Goal: Use online tool/utility

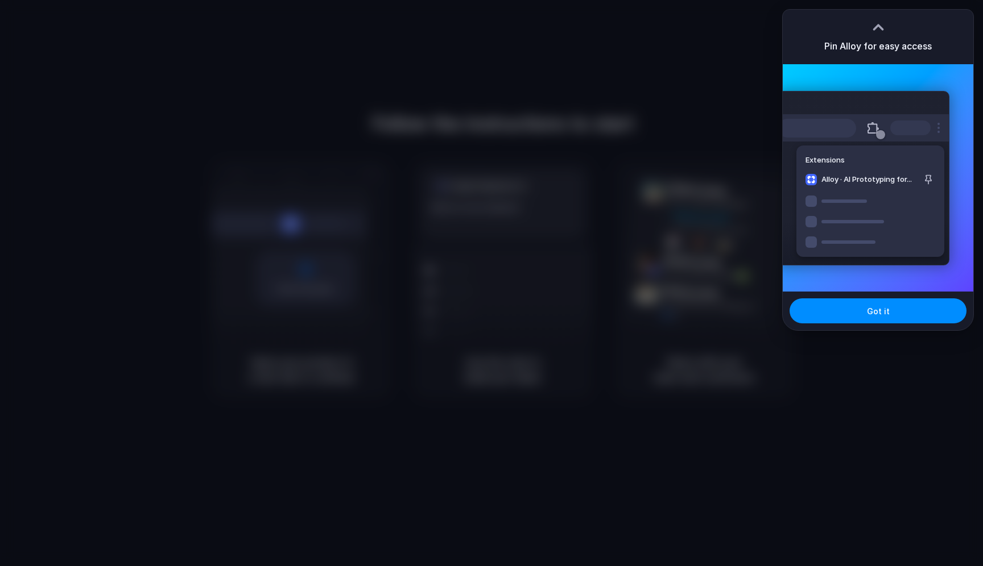
click at [926, 36] on div "Pin Alloy for easy access" at bounding box center [878, 37] width 191 height 55
click at [863, 313] on button "Got it" at bounding box center [877, 311] width 177 height 25
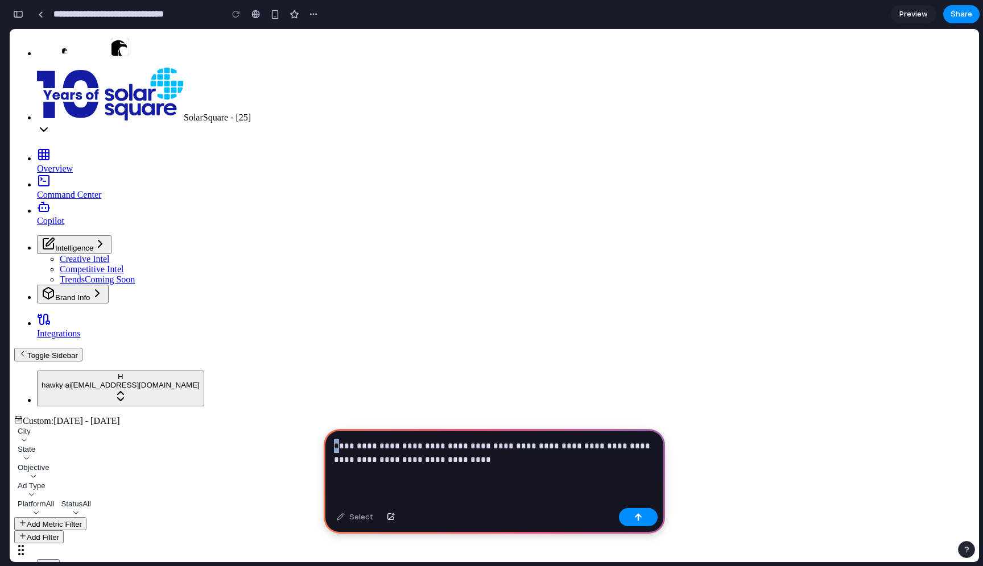
drag, startPoint x: 339, startPoint y: 448, endPoint x: 328, endPoint y: 448, distance: 11.4
click at [328, 448] on div "**********" at bounding box center [494, 466] width 341 height 75
click at [498, 460] on p "**********" at bounding box center [494, 453] width 321 height 27
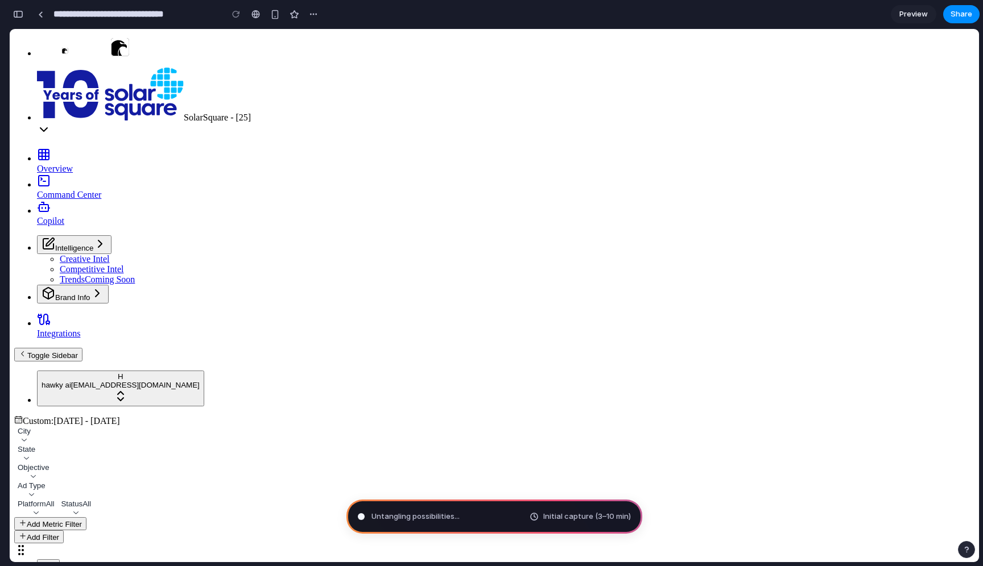
type input "**********"
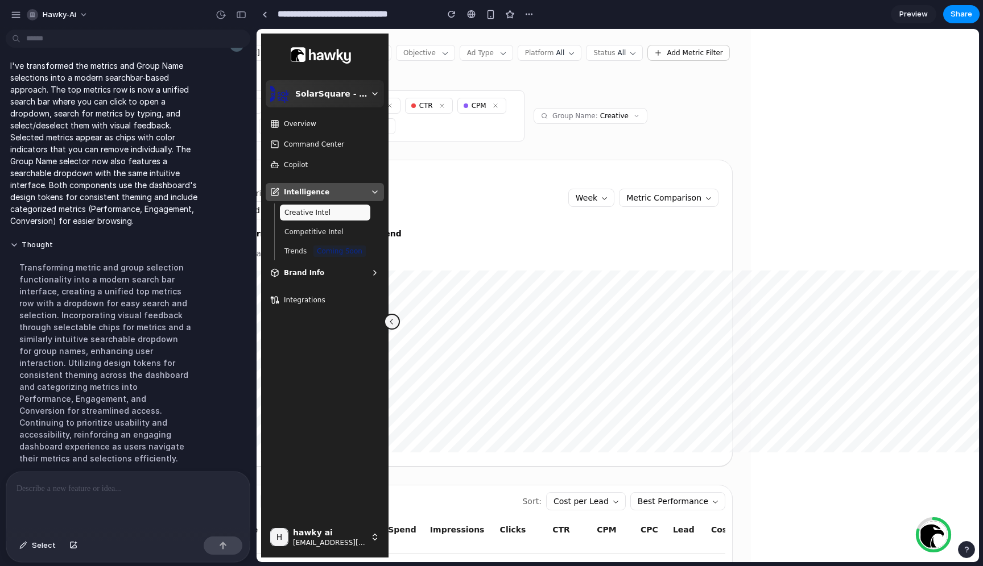
scroll to position [2, 0]
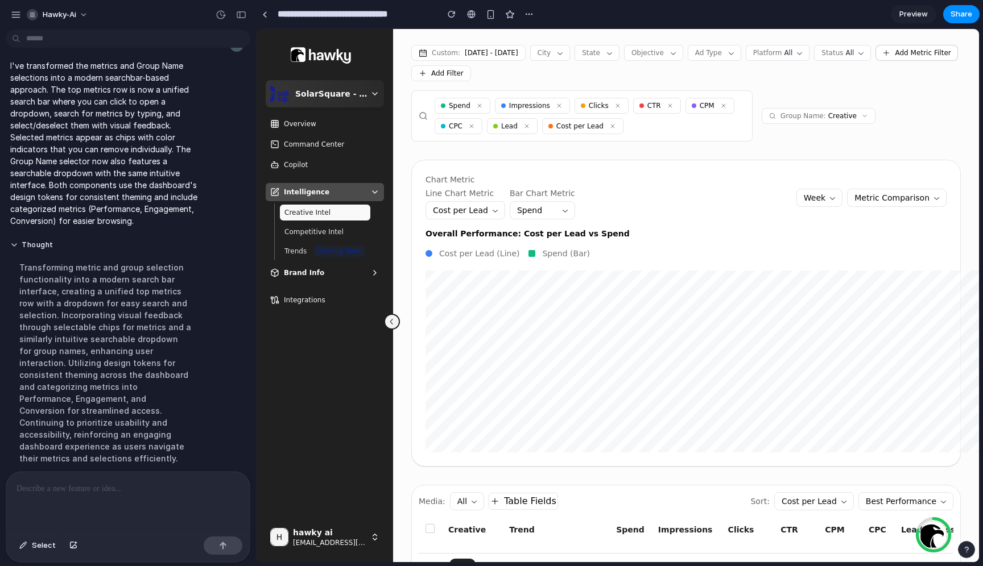
click at [166, 500] on div at bounding box center [127, 502] width 243 height 60
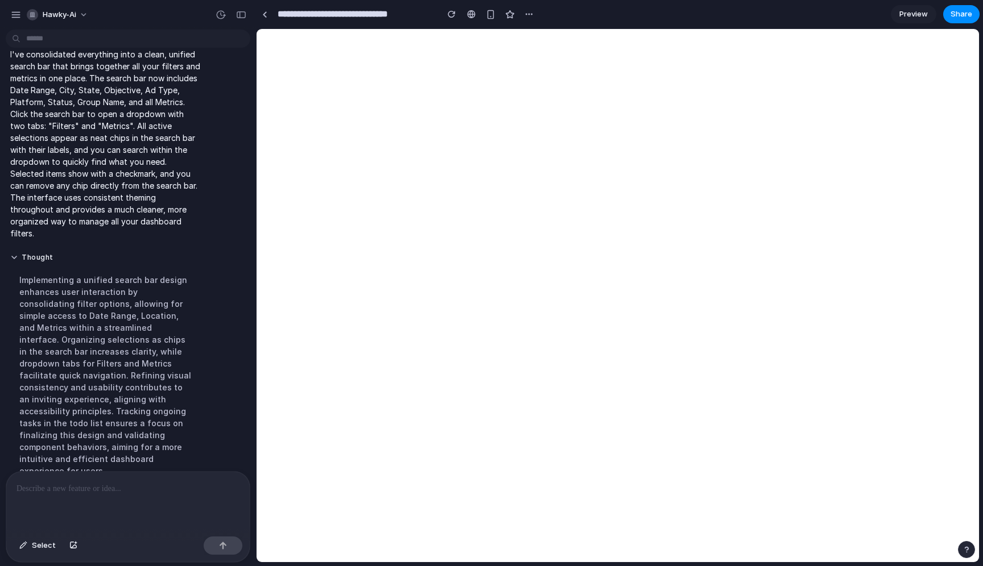
scroll to position [0, 0]
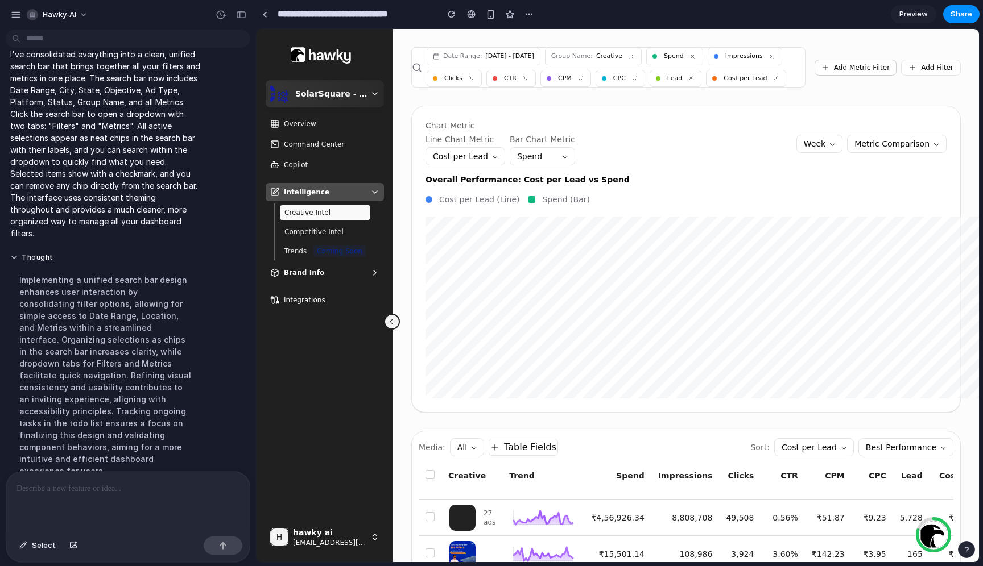
click at [539, 87] on div "Date Range: [DATE] - [DATE] Group Name: Creative Spend Impressions Clicks CTR C…" at bounding box center [616, 67] width 378 height 39
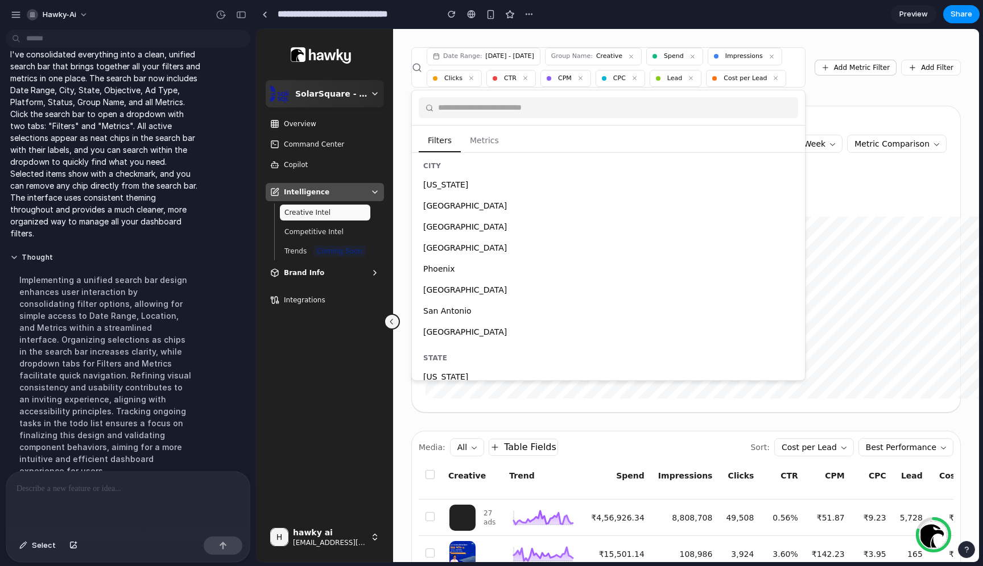
click at [540, 87] on div "Date Range: [DATE] - [DATE] Group Name: Creative Spend Impressions Clicks CTR C…" at bounding box center [616, 67] width 378 height 39
click at [853, 88] on div "Date Range: [DATE] - [DATE] Group Name: Creative Spend Impressions Clicks CTR C…" at bounding box center [685, 67] width 549 height 40
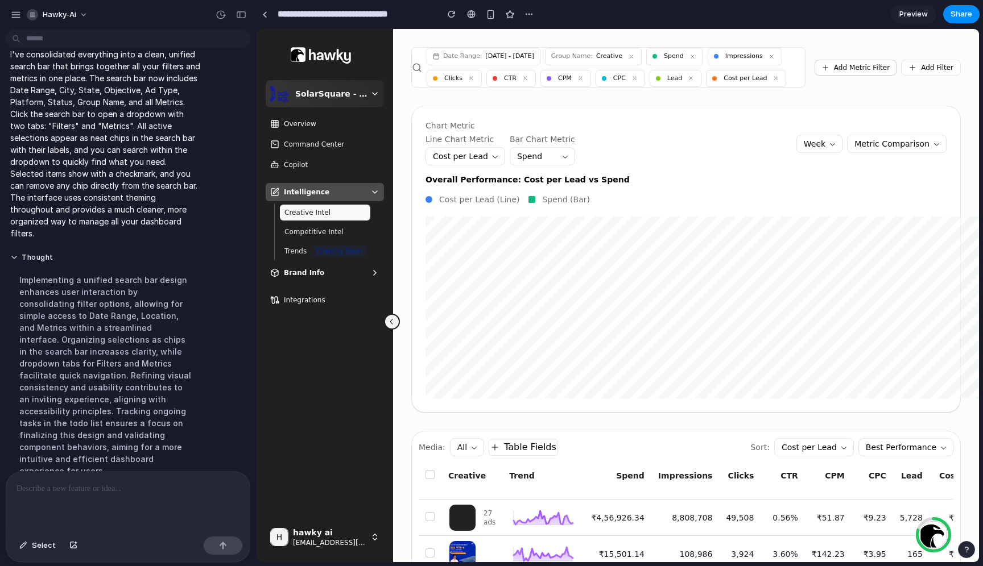
click at [647, 87] on div "Date Range: [DATE] - [DATE] Group Name: Creative Spend Impressions Clicks CTR C…" at bounding box center [616, 67] width 378 height 39
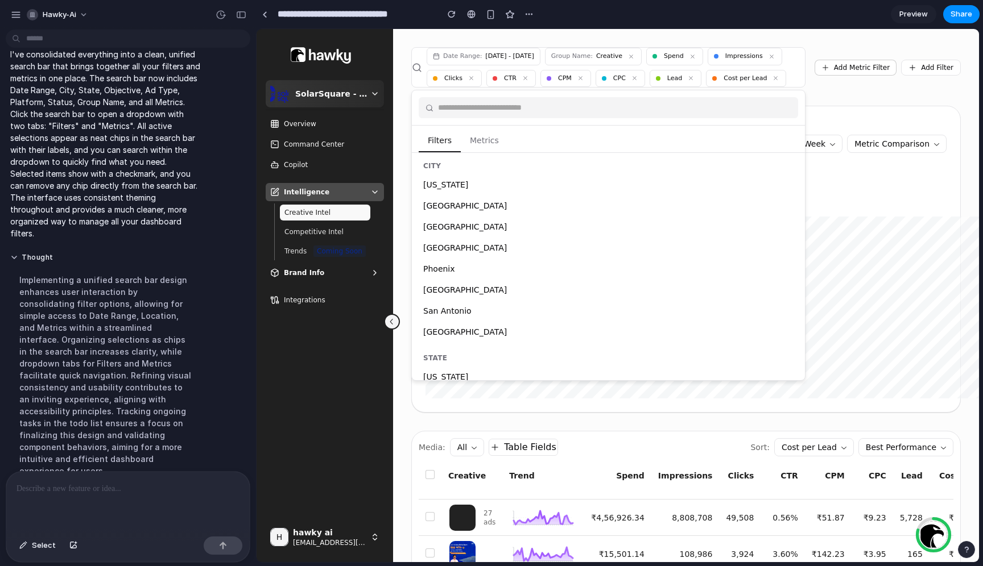
click at [491, 152] on button "Metrics" at bounding box center [484, 141] width 47 height 22
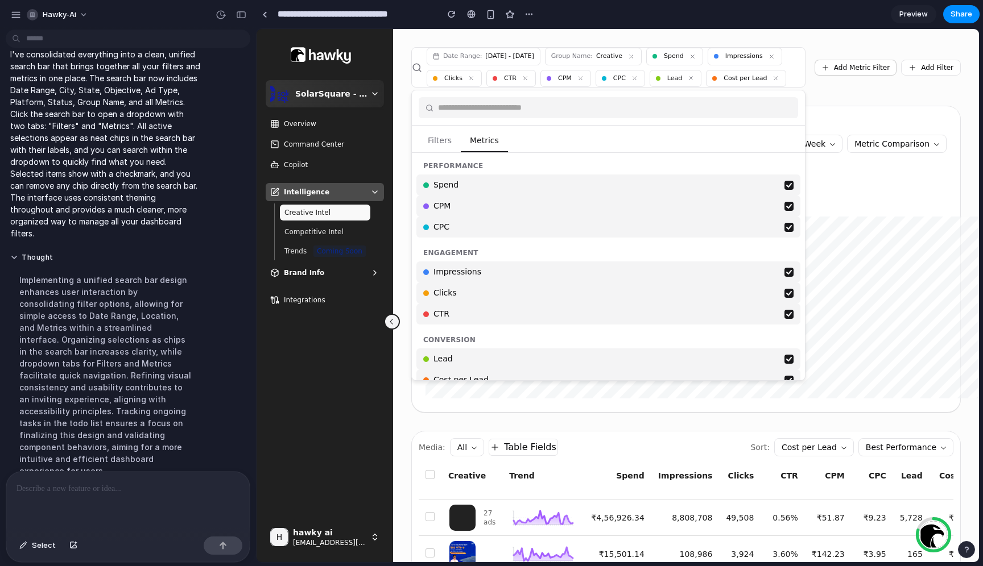
click at [444, 152] on button "Filters" at bounding box center [440, 141] width 42 height 22
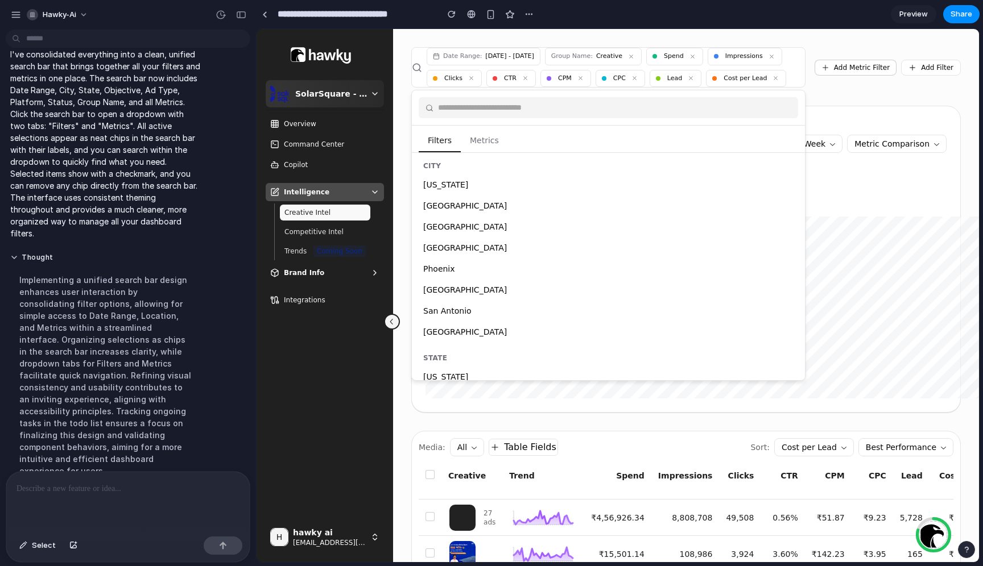
click at [581, 114] on input "text" at bounding box center [614, 108] width 353 height 12
click at [578, 87] on div "Date Range: [DATE] - [DATE] Group Name: Creative Spend Impressions Clicks CTR C…" at bounding box center [616, 67] width 378 height 39
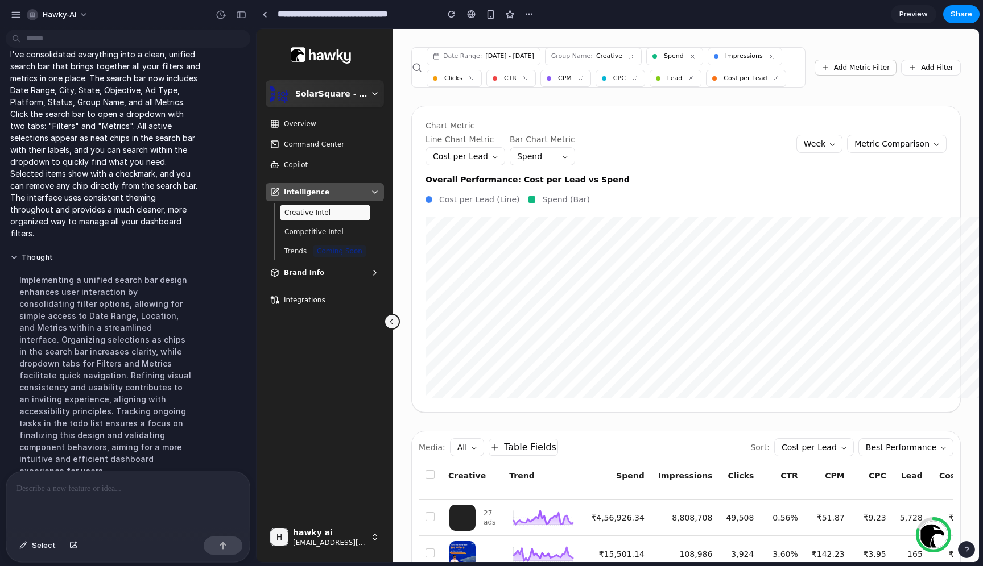
click at [115, 490] on p at bounding box center [127, 489] width 223 height 14
